Goal: Communication & Community: Answer question/provide support

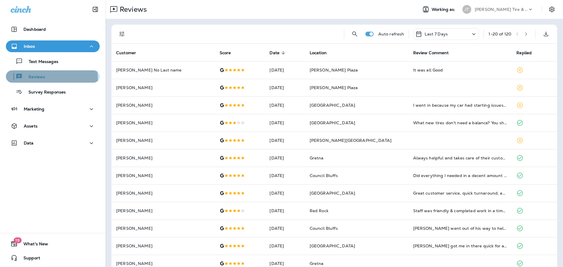
click at [38, 80] on div "Reviews" at bounding box center [26, 76] width 37 height 9
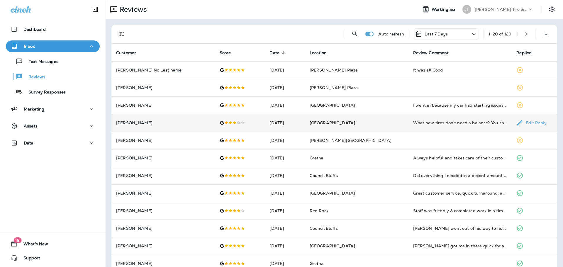
click at [358, 123] on td "[GEOGRAPHIC_DATA]" at bounding box center [356, 123] width 103 height 18
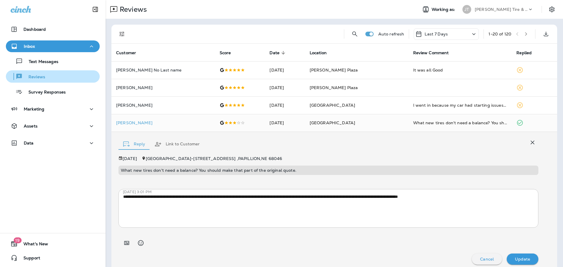
click at [44, 77] on p "Reviews" at bounding box center [34, 77] width 23 height 6
click at [408, 129] on td "What new tires don't need a balance? You should make that part of the original …" at bounding box center [459, 123] width 103 height 18
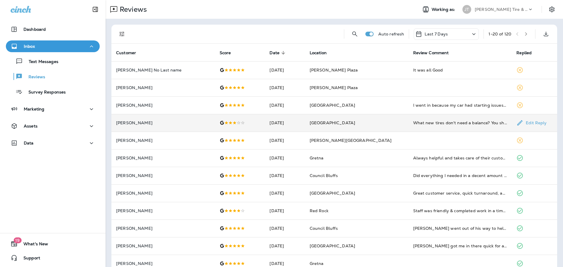
click at [411, 126] on td "What new tires don't need a balance? You should make that part of the original …" at bounding box center [459, 123] width 103 height 18
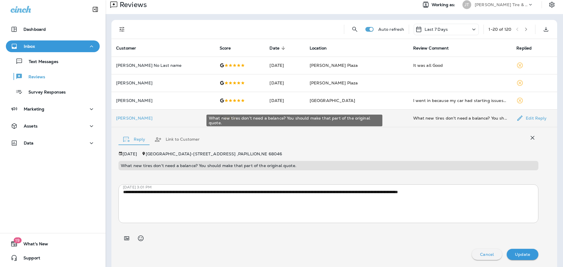
click at [418, 120] on div "What new tires don't need a balance? You should make that part of the original …" at bounding box center [460, 118] width 94 height 6
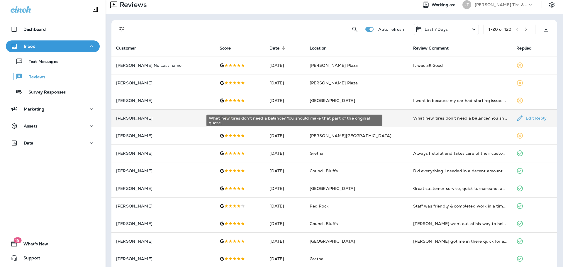
click at [418, 120] on div "What new tires don't need a balance? You should make that part of the original …" at bounding box center [460, 118] width 94 height 6
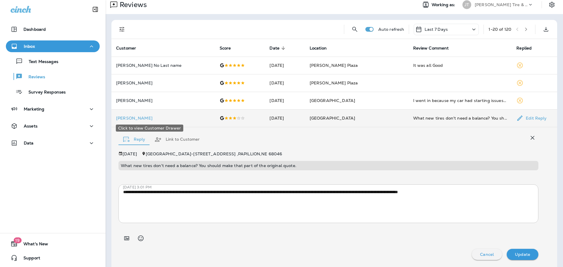
click at [137, 130] on div "Click to view Customer Drawer" at bounding box center [149, 128] width 67 height 7
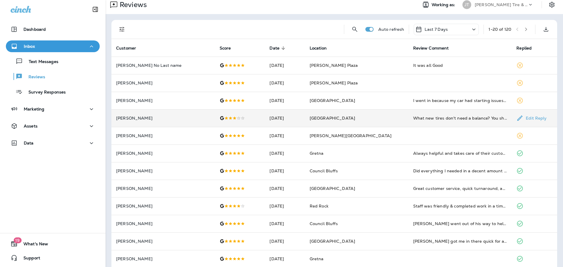
click at [128, 121] on td "[PERSON_NAME]" at bounding box center [162, 118] width 103 height 18
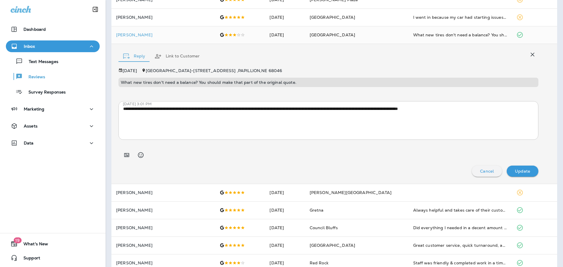
scroll to position [29, 0]
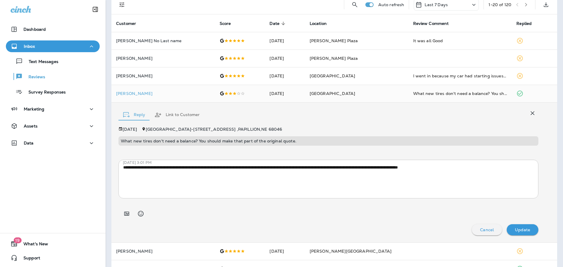
click at [416, 114] on div "Reply Link to Customer" at bounding box center [328, 113] width 420 height 18
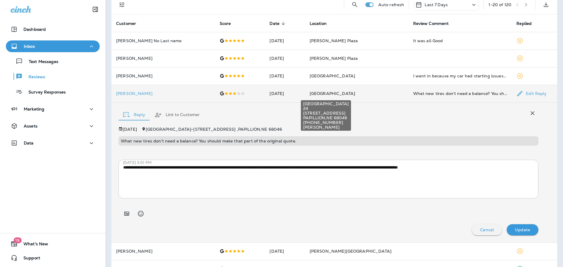
click at [320, 97] on div "[GEOGRAPHIC_DATA][STREET_ADDRESS] +1 (402) 933-[GEOGRAPHIC_DATA][PERSON_NAME]" at bounding box center [325, 113] width 51 height 35
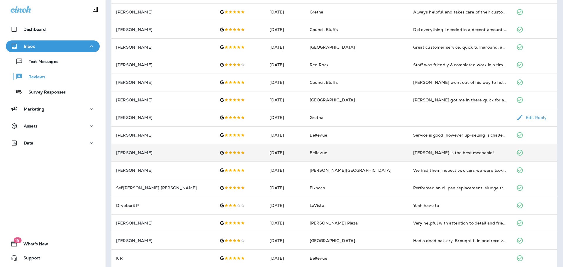
scroll to position [147, 0]
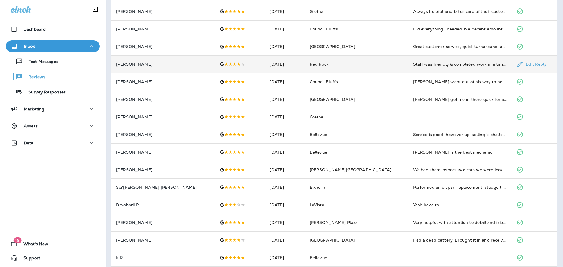
click at [419, 67] on div "Staff was friendly & completed work in a timely manner." at bounding box center [460, 64] width 94 height 6
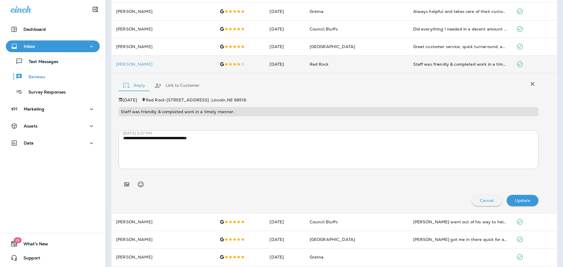
click at [356, 80] on div "Reply Link to Customer" at bounding box center [328, 84] width 420 height 18
click at [364, 66] on td "Red Rock" at bounding box center [356, 64] width 103 height 18
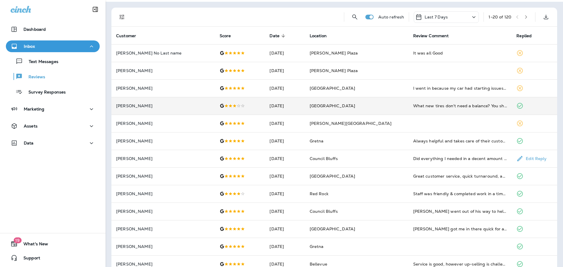
scroll to position [0, 0]
